Goal: Task Accomplishment & Management: Manage account settings

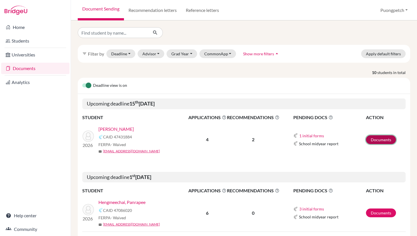
click at [374, 141] on link "Documents" at bounding box center [381, 139] width 30 height 9
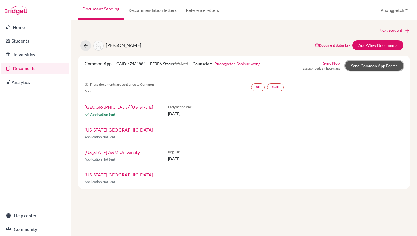
click at [364, 66] on link "Send Common App Forms" at bounding box center [374, 66] width 58 height 10
